Goal: Task Accomplishment & Management: Manage account settings

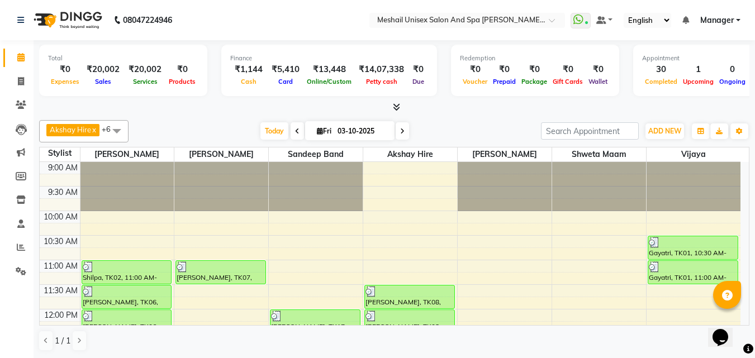
scroll to position [401, 0]
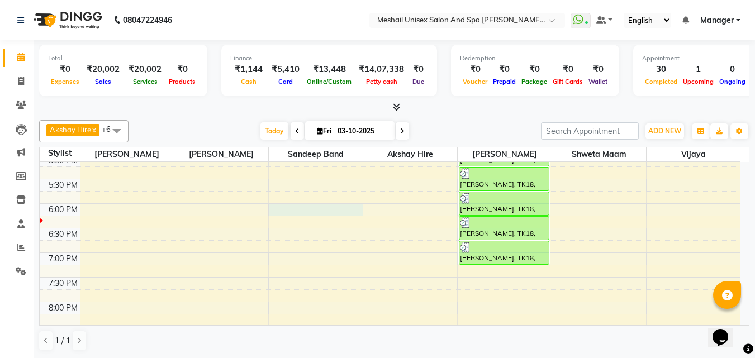
click at [291, 205] on div "9:00 AM 9:30 AM 10:00 AM 10:30 AM 11:00 AM 11:30 AM 12:00 PM 12:30 PM 1:00 PM 1…" at bounding box center [390, 80] width 701 height 639
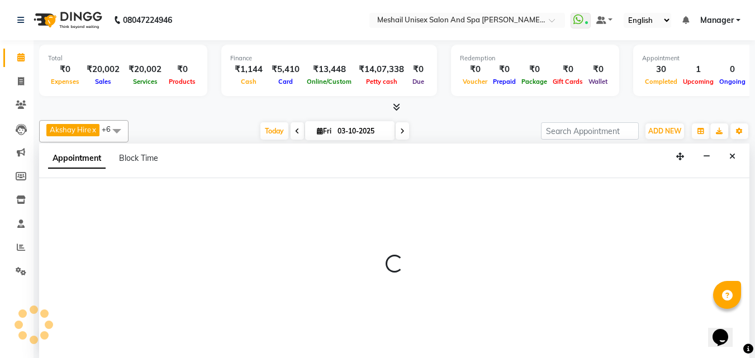
scroll to position [1, 0]
select select "52968"
select select "1080"
select select "tentative"
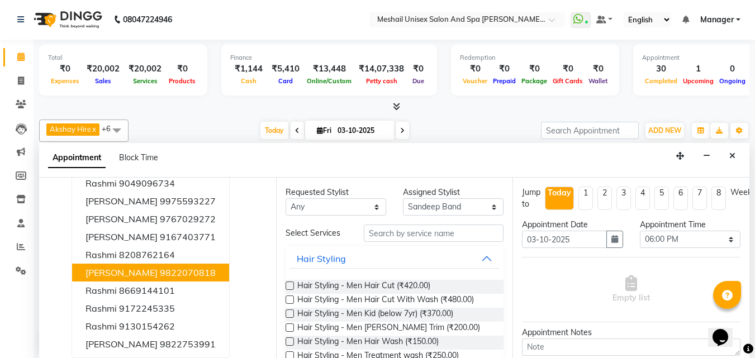
scroll to position [0, 0]
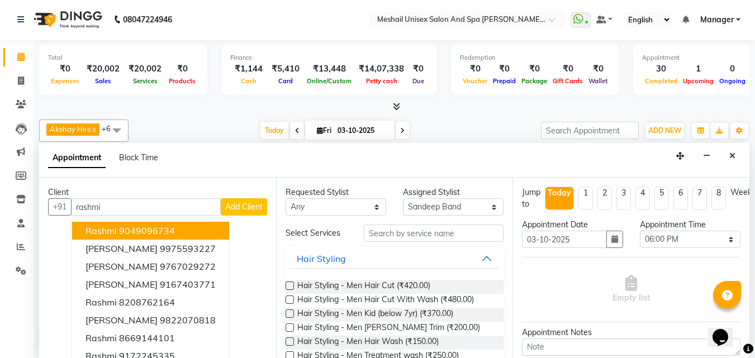
click at [149, 232] on ngb-highlight "9049096734" at bounding box center [147, 230] width 56 height 11
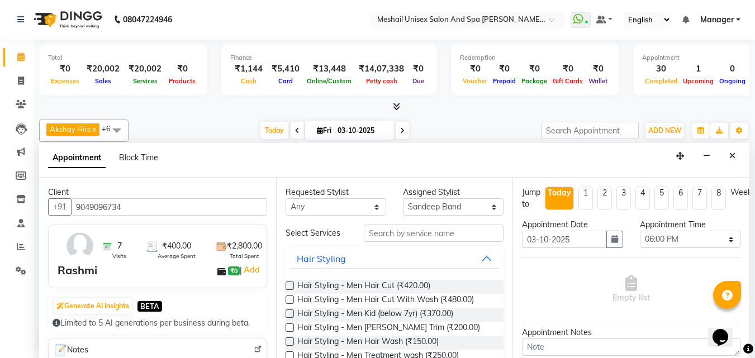
type input "9049096734"
click at [386, 231] on input "text" at bounding box center [434, 233] width 140 height 17
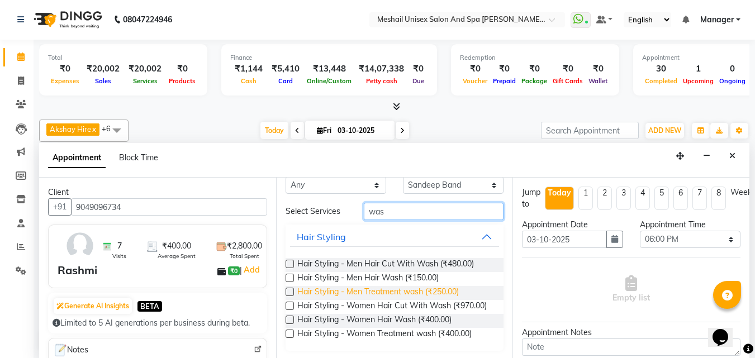
scroll to position [33, 0]
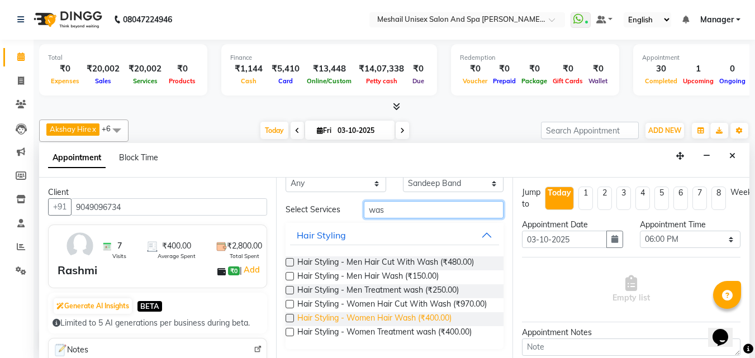
type input "was"
click at [393, 314] on span "Hair Styling - Women Hair Wash (₹400.00)" at bounding box center [374, 319] width 154 height 14
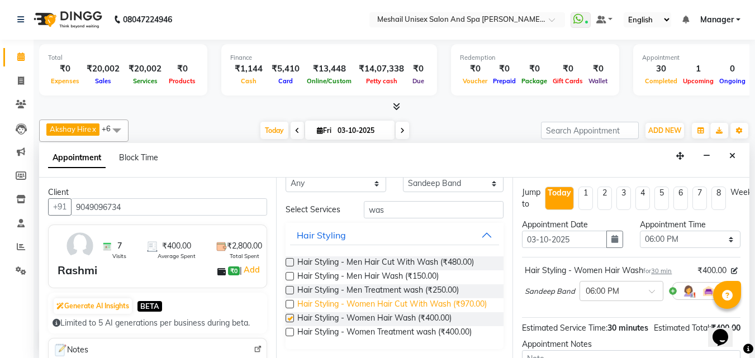
checkbox input "false"
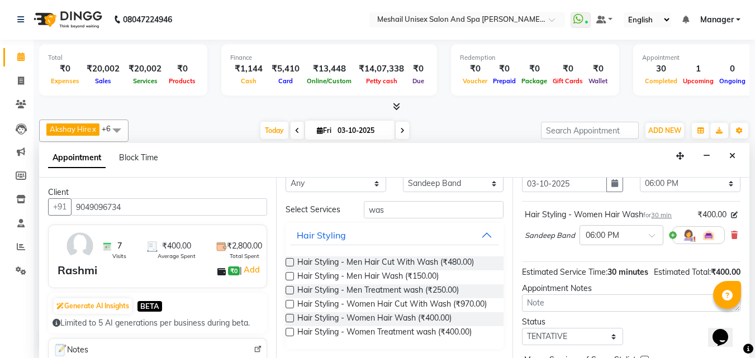
scroll to position [135, 0]
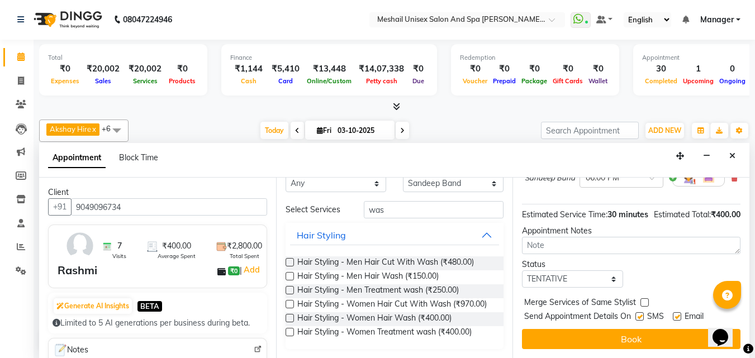
click at [637, 312] on label at bounding box center [639, 316] width 8 height 8
click at [637, 314] on input "checkbox" at bounding box center [638, 317] width 7 height 7
checkbox input "false"
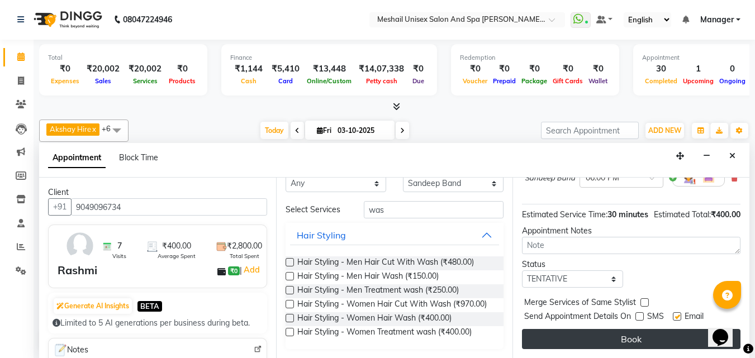
click at [614, 329] on button "Book" at bounding box center [631, 339] width 219 height 20
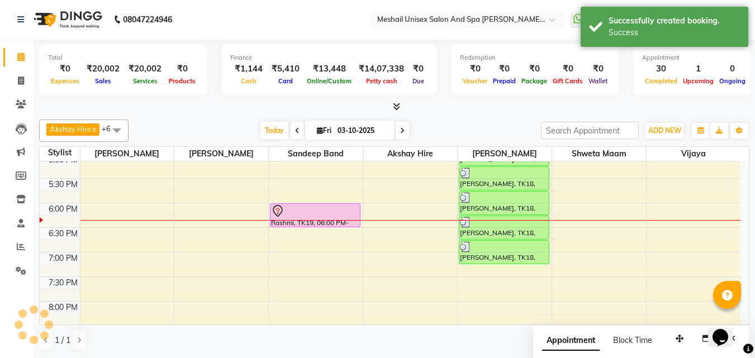
scroll to position [0, 0]
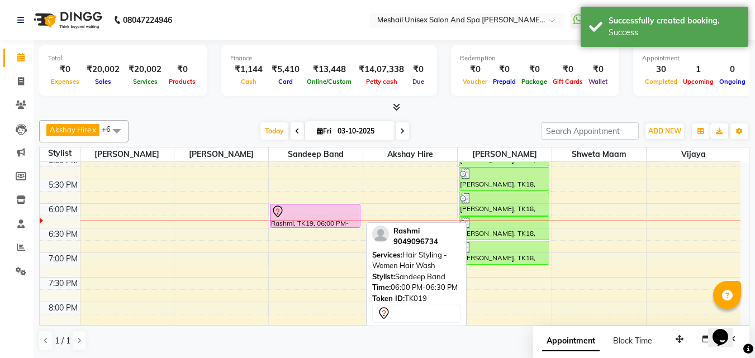
click at [347, 211] on div at bounding box center [315, 211] width 88 height 13
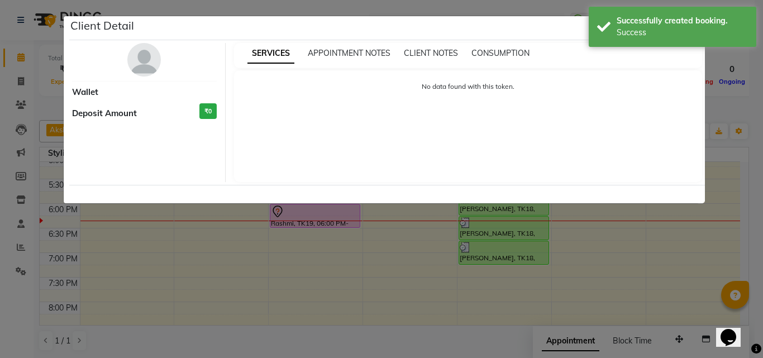
select select "7"
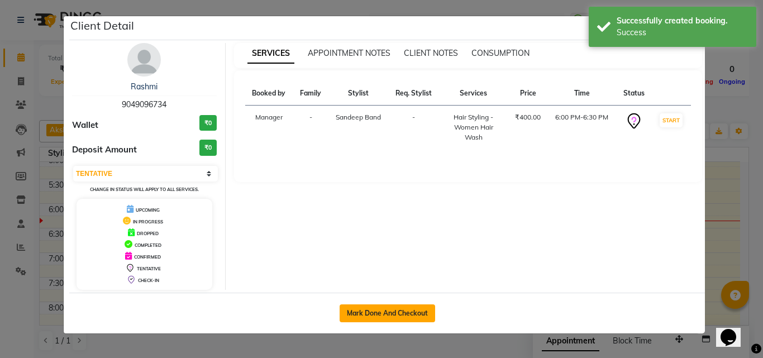
click at [390, 307] on button "Mark Done And Checkout" at bounding box center [388, 314] width 96 height 18
select select "service"
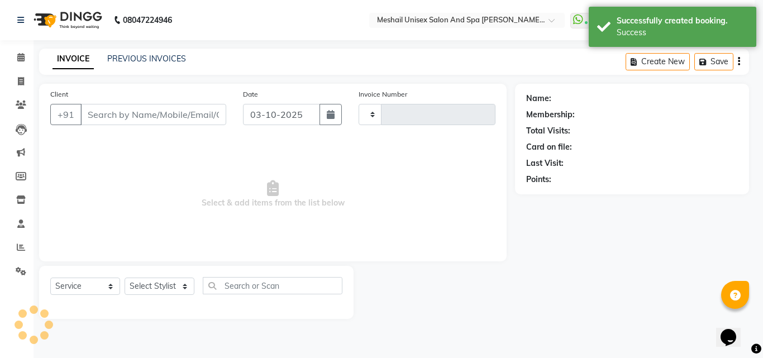
type input "2904"
select select "6713"
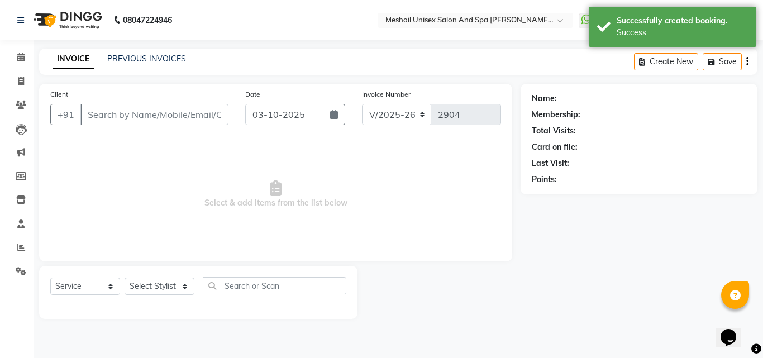
type input "9049096734"
select select "52968"
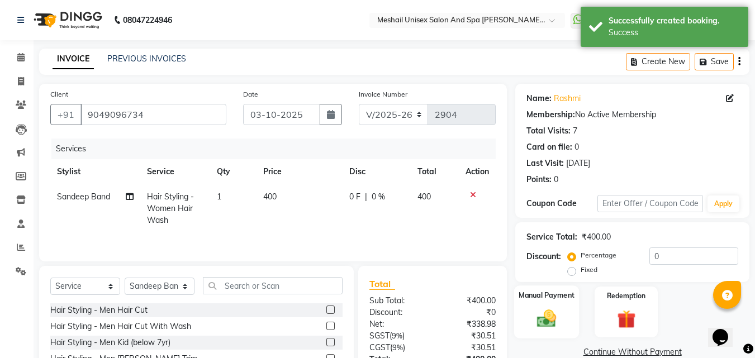
scroll to position [89, 0]
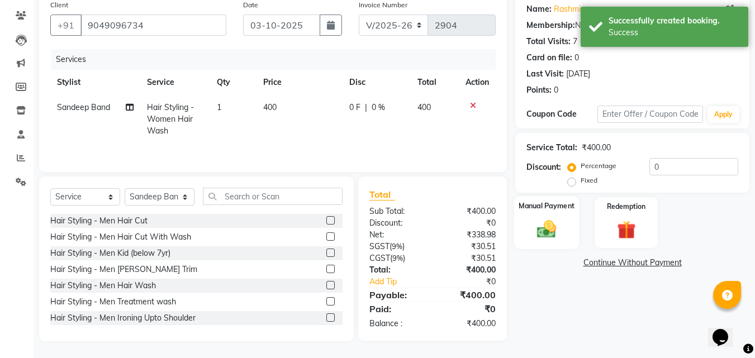
click at [553, 225] on img at bounding box center [546, 229] width 31 height 22
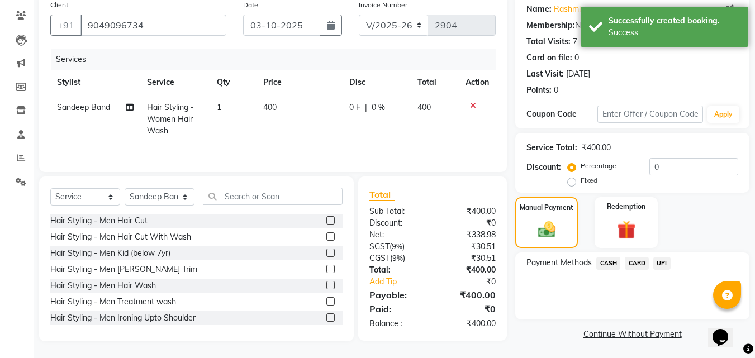
scroll to position [91, 0]
click at [661, 259] on span "UPI" at bounding box center [661, 262] width 17 height 13
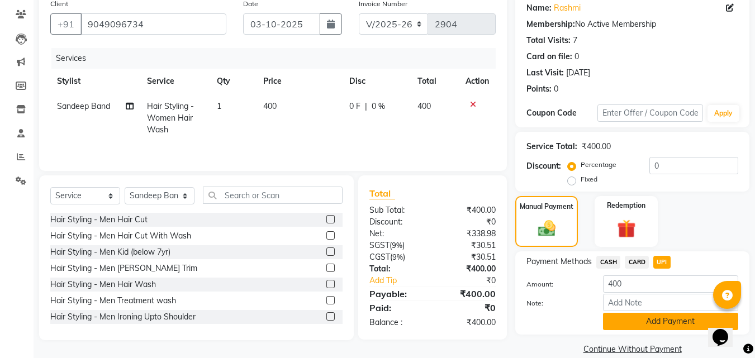
click at [661, 316] on button "Add Payment" at bounding box center [670, 321] width 135 height 17
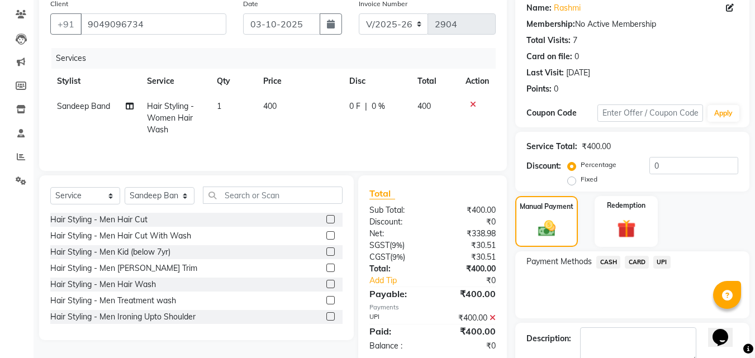
scroll to position [154, 0]
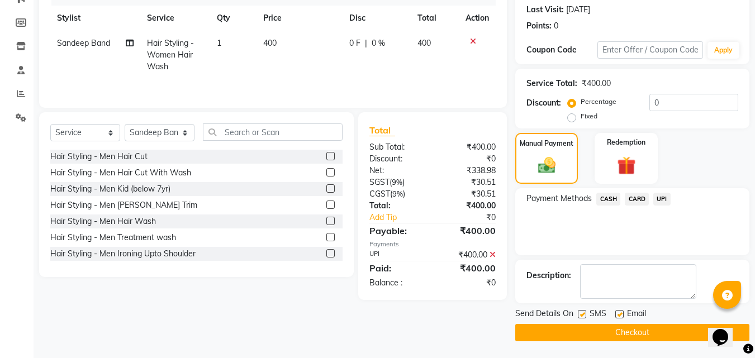
drag, startPoint x: 582, startPoint y: 315, endPoint x: 567, endPoint y: 334, distance: 24.3
click at [581, 315] on label at bounding box center [582, 314] width 8 height 8
click at [581, 315] on input "checkbox" at bounding box center [581, 314] width 7 height 7
checkbox input "false"
click at [567, 334] on button "Checkout" at bounding box center [632, 332] width 234 height 17
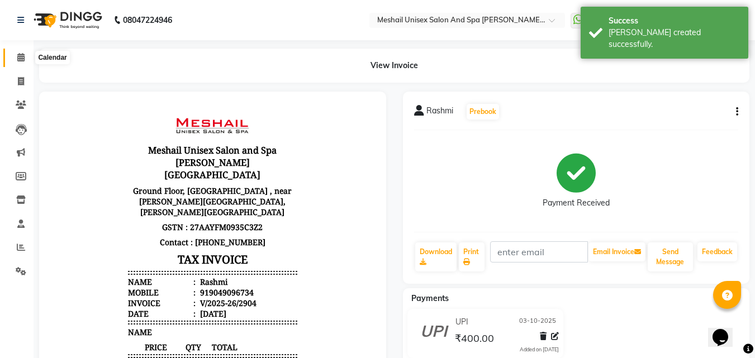
click at [18, 59] on icon at bounding box center [20, 57] width 7 height 8
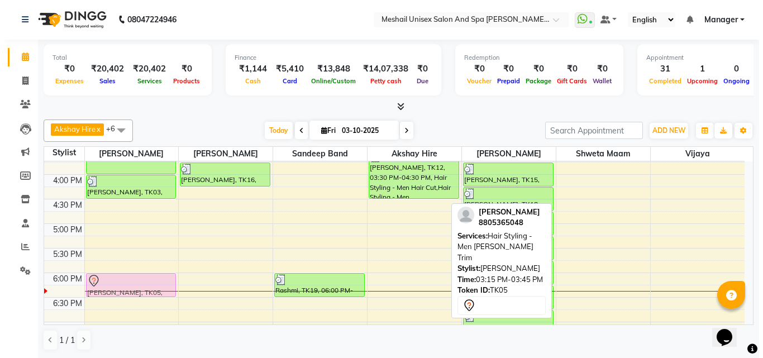
scroll to position [331, 0]
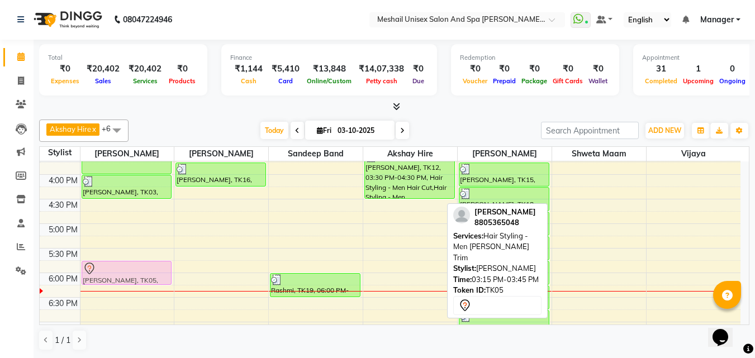
drag, startPoint x: 600, startPoint y: 305, endPoint x: 162, endPoint y: 265, distance: 439.4
click at [162, 265] on tr "Shilpa, TK02, 11:00 AM-11:30 AM, Hair Styling - Men Hair Cut [PERSON_NAME], TK0…" at bounding box center [390, 150] width 701 height 639
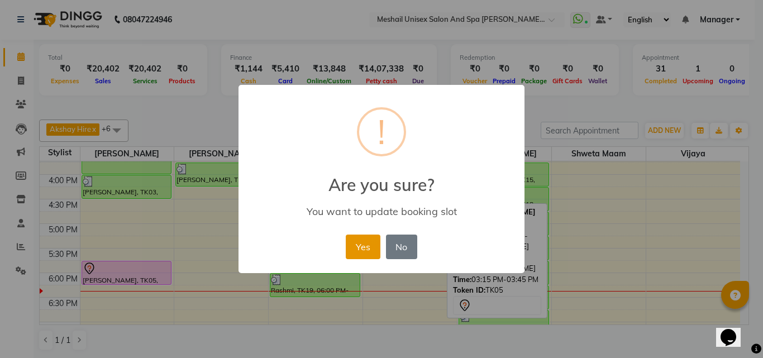
click at [352, 245] on button "Yes" at bounding box center [363, 247] width 34 height 25
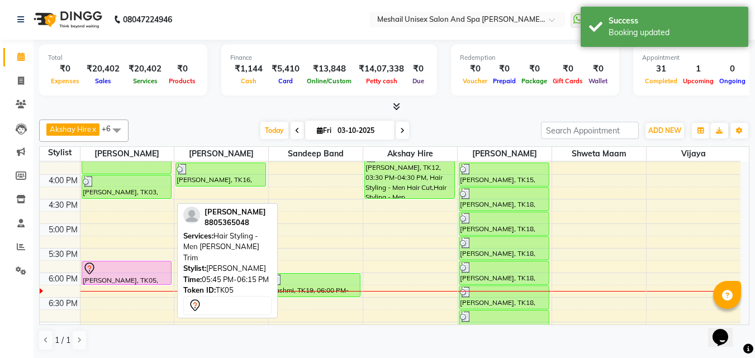
click at [163, 268] on div at bounding box center [127, 268] width 88 height 13
click at [158, 271] on div at bounding box center [127, 268] width 88 height 13
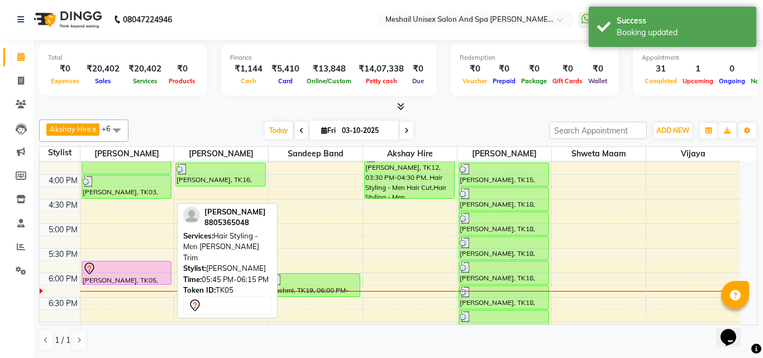
select select "7"
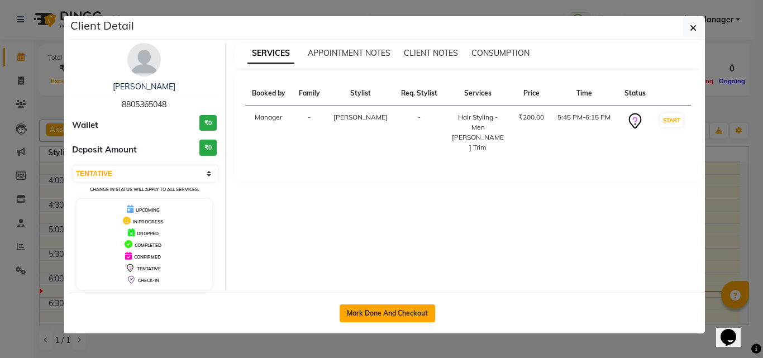
click at [391, 314] on button "Mark Done And Checkout" at bounding box center [388, 314] width 96 height 18
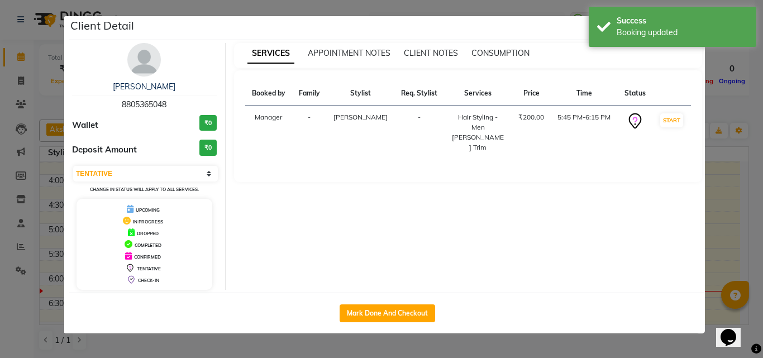
select select "service"
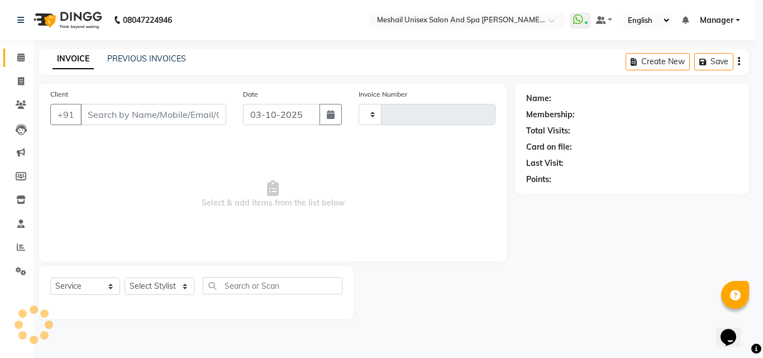
type input "2905"
select select "6713"
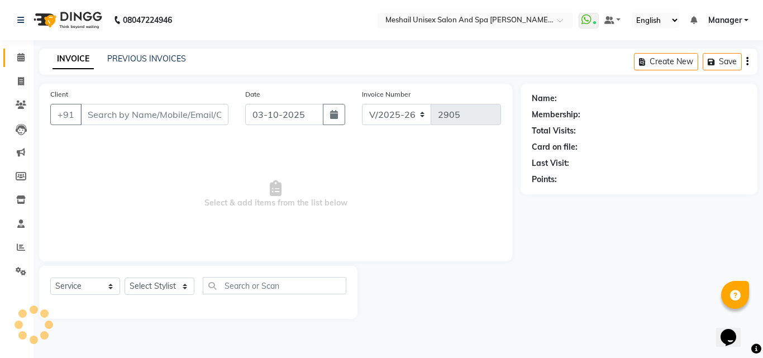
type input "8805365048"
select select "52966"
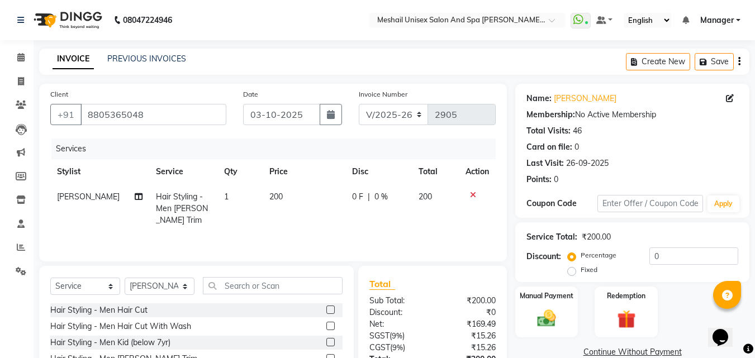
click at [305, 189] on td "200" at bounding box center [304, 208] width 83 height 49
select select "52966"
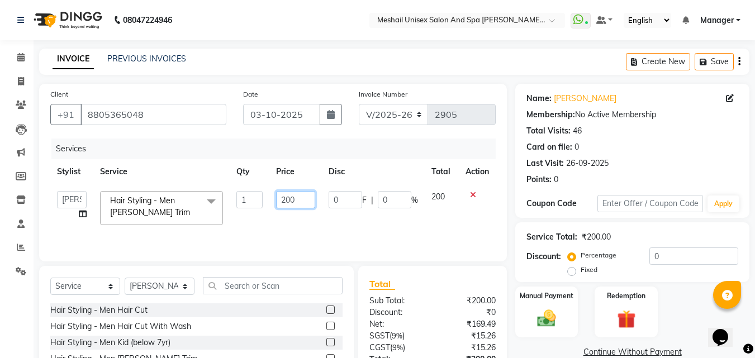
click at [305, 191] on td "200" at bounding box center [295, 208] width 52 height 48
select select "52966"
click at [305, 205] on input "200" at bounding box center [295, 199] width 39 height 17
type input "2"
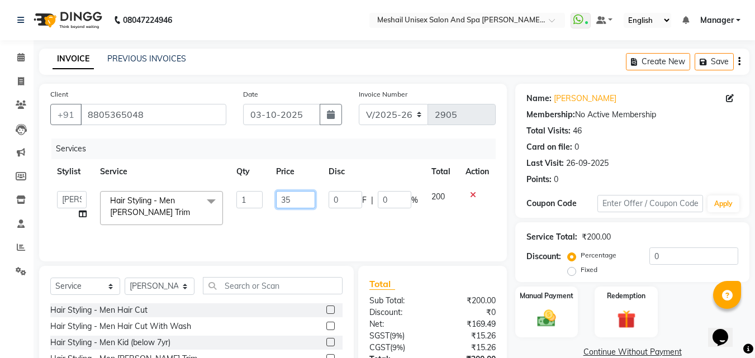
type input "350"
click at [316, 210] on td "350" at bounding box center [295, 208] width 52 height 48
select select "52966"
click at [554, 286] on div "Manual Payment" at bounding box center [546, 312] width 65 height 53
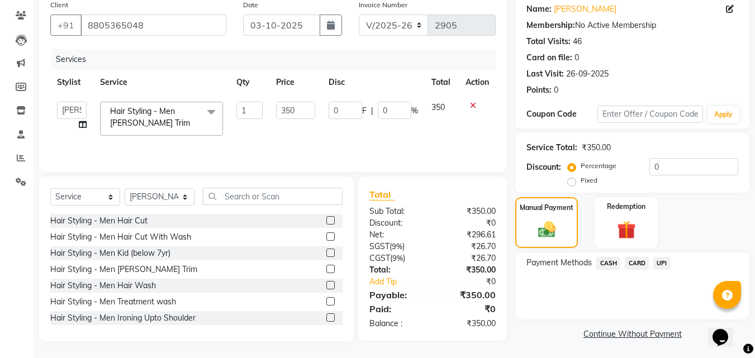
click at [659, 257] on span "UPI" at bounding box center [661, 263] width 17 height 13
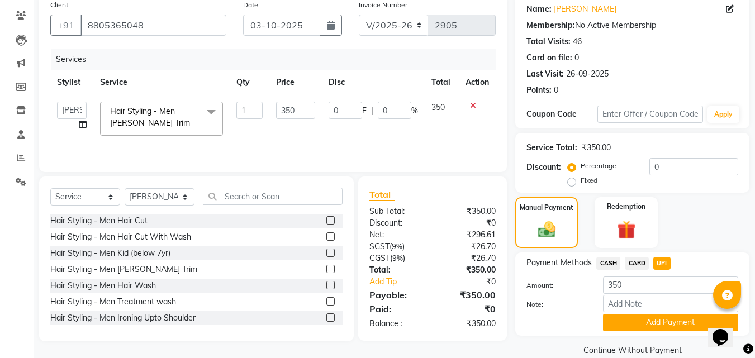
click at [656, 320] on button "Add Payment" at bounding box center [670, 322] width 135 height 17
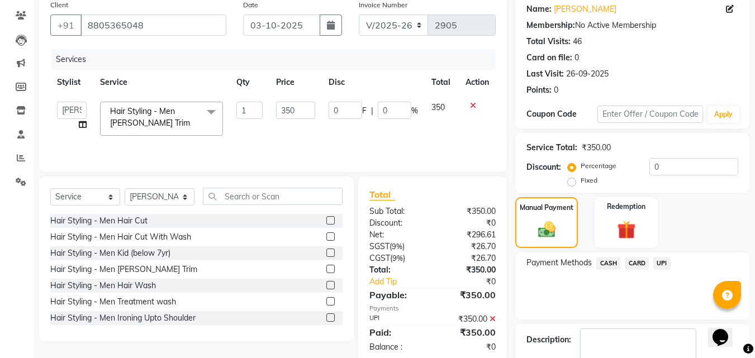
scroll to position [154, 0]
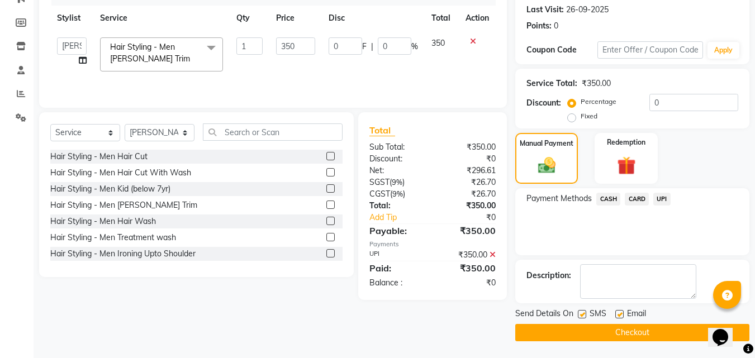
click at [579, 312] on label at bounding box center [582, 314] width 8 height 8
click at [579, 312] on input "checkbox" at bounding box center [581, 314] width 7 height 7
checkbox input "false"
click at [599, 334] on button "Checkout" at bounding box center [632, 332] width 234 height 17
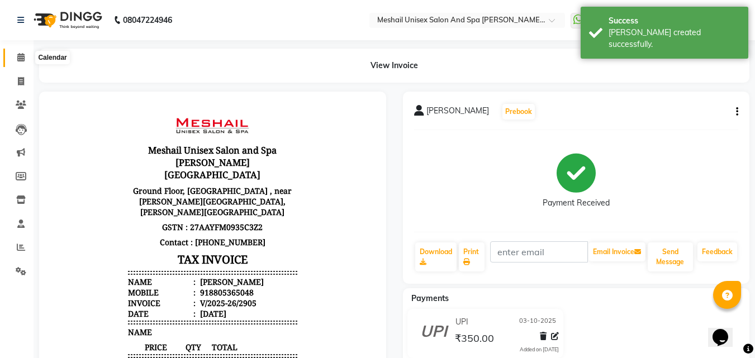
click at [21, 52] on span at bounding box center [21, 57] width 20 height 13
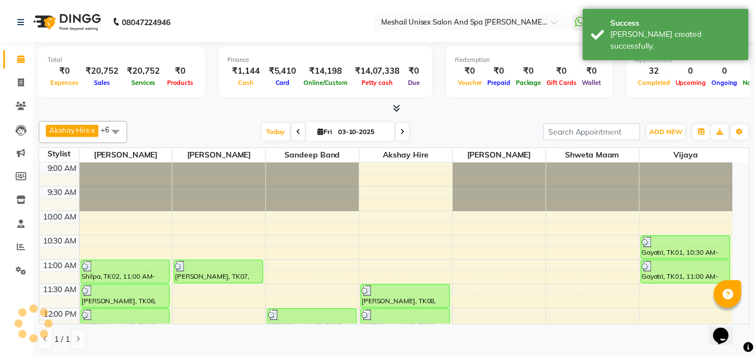
scroll to position [443, 0]
